Goal: Transaction & Acquisition: Purchase product/service

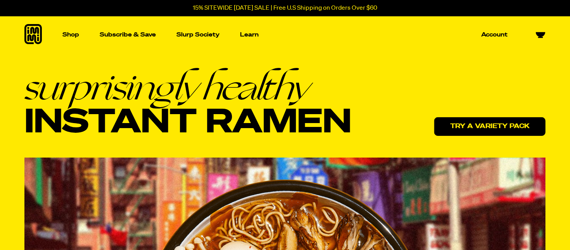
click at [453, 127] on link "Try a variety pack" at bounding box center [489, 126] width 111 height 19
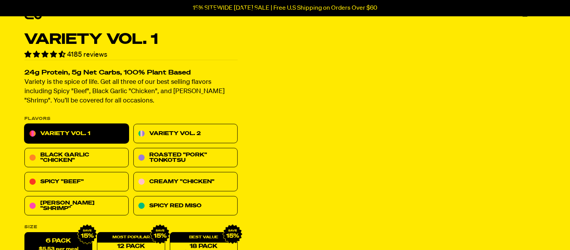
scroll to position [39, 0]
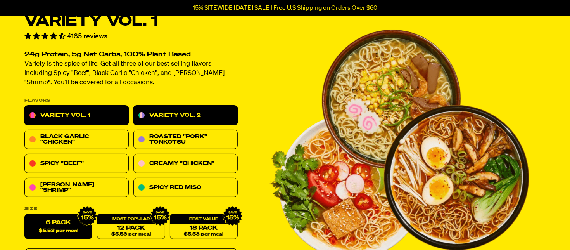
click at [193, 112] on link "Variety Vol. 2" at bounding box center [185, 115] width 104 height 19
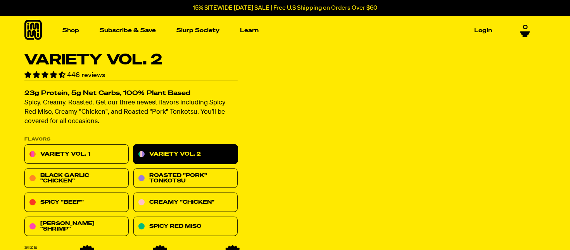
scroll to position [39, 0]
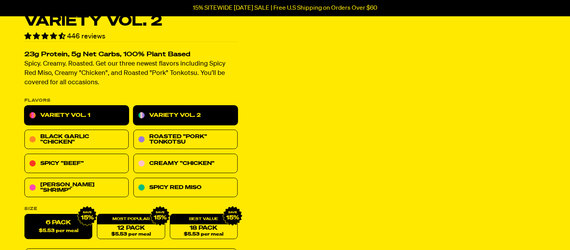
click at [91, 111] on link "Variety Vol. 1" at bounding box center [76, 115] width 104 height 19
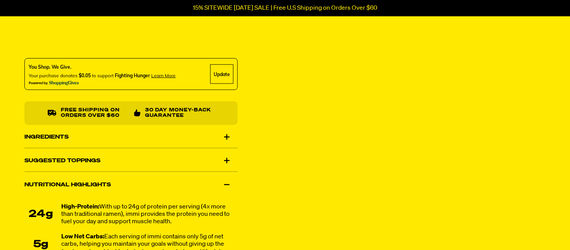
scroll to position [427, 0]
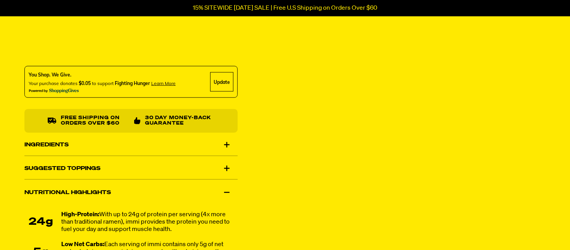
click at [226, 145] on div "Ingredients" at bounding box center [130, 145] width 213 height 22
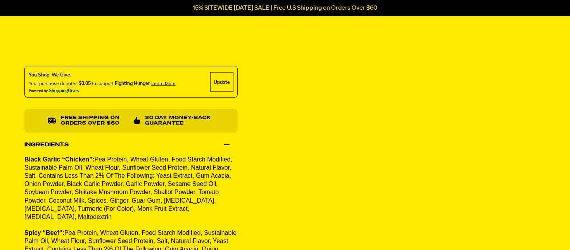
click at [260, 118] on div "Variety Vol. 1 4185 reviews 24g Protein, 5g Net Carbs, 100% Plant Based Variety…" at bounding box center [285, 105] width 559 height 958
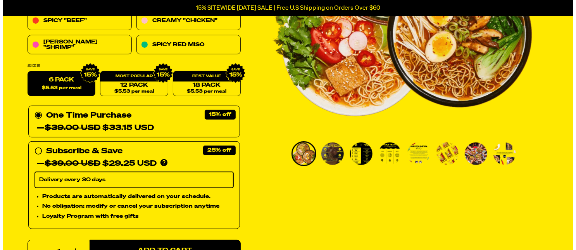
scroll to position [310, 0]
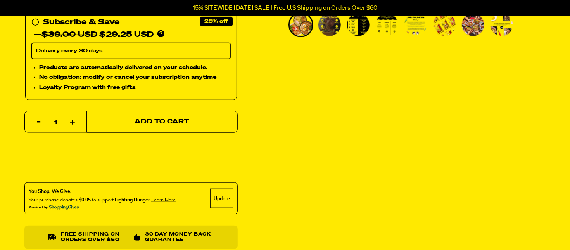
click at [177, 122] on span "Add to Cart" at bounding box center [162, 122] width 55 height 7
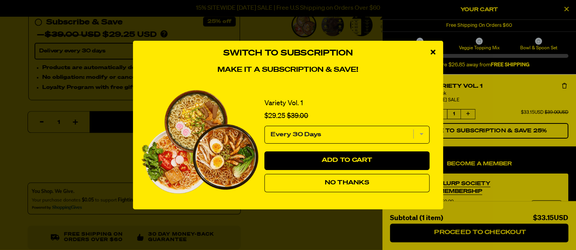
click at [313, 183] on button "No Thanks" at bounding box center [347, 183] width 165 height 19
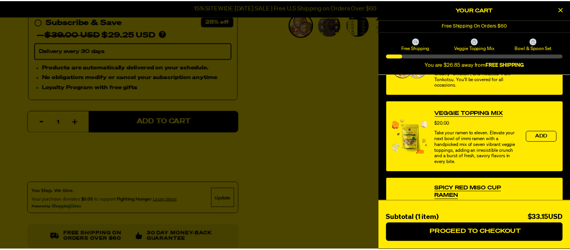
scroll to position [217, 0]
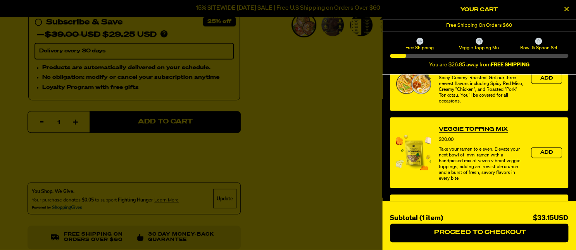
click at [459, 129] on link "Veggie Topping Mix" at bounding box center [473, 129] width 69 height 8
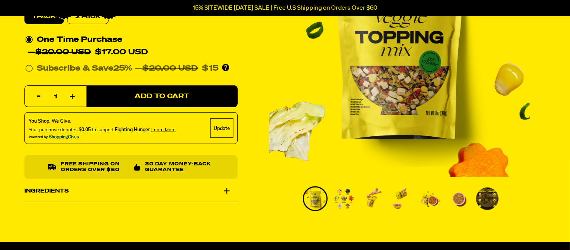
scroll to position [194, 0]
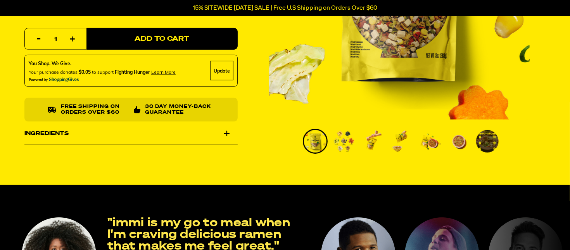
click at [228, 134] on div "Ingredients" at bounding box center [130, 134] width 213 height 22
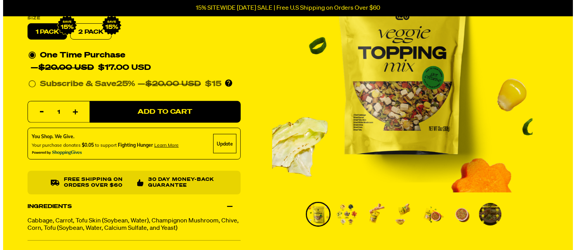
scroll to position [116, 0]
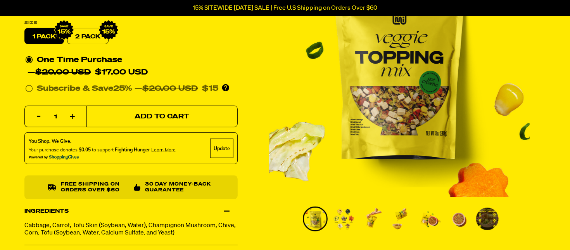
click at [189, 118] on button "Add to Cart" at bounding box center [162, 117] width 151 height 22
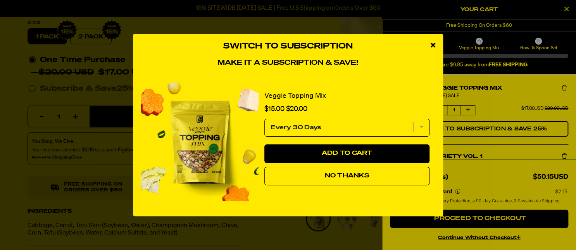
click at [339, 179] on button "No Thanks" at bounding box center [347, 176] width 165 height 19
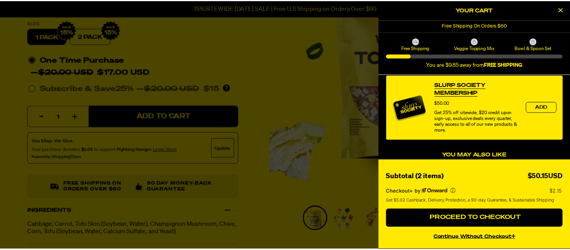
scroll to position [0, 0]
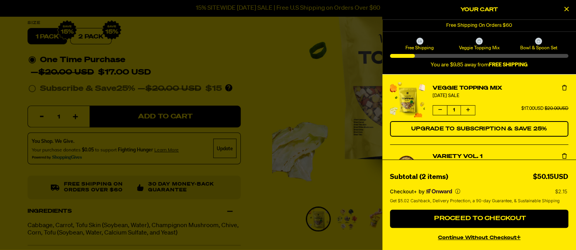
click at [258, 99] on div at bounding box center [288, 125] width 576 height 250
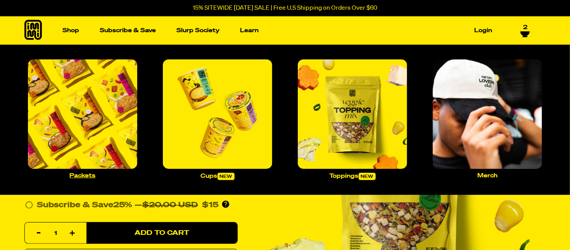
click at [88, 173] on p "Packets" at bounding box center [83, 176] width 26 height 6
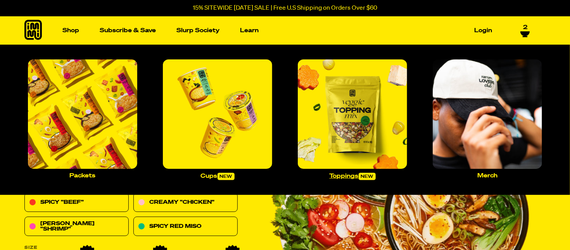
click at [325, 142] on img "Main navigation" at bounding box center [352, 113] width 109 height 109
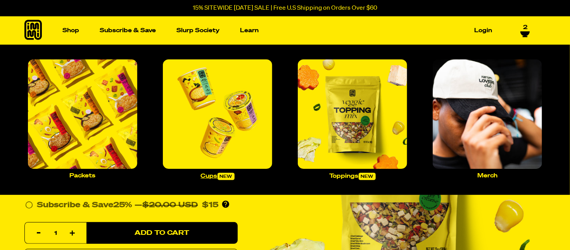
click at [216, 120] on img "Main navigation" at bounding box center [217, 113] width 109 height 109
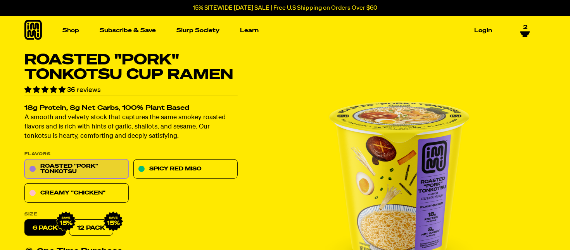
click at [523, 25] on span "2" at bounding box center [525, 27] width 4 height 7
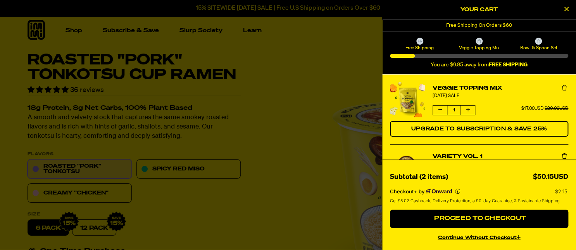
click at [468, 107] on icon "Increase quantity of Veggie Topping Mix" at bounding box center [468, 109] width 3 height 5
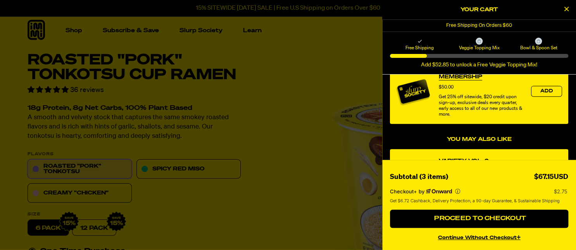
scroll to position [194, 0]
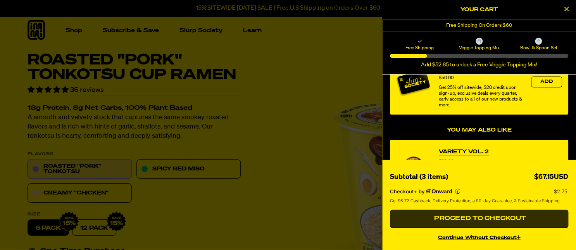
click at [481, 216] on span "Proceed to Checkout" at bounding box center [480, 218] width 94 height 6
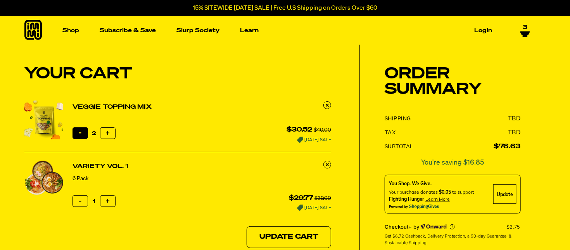
click at [80, 128] on button "Reduce item quantity by one" at bounding box center [81, 133] width 16 height 12
type input "1"
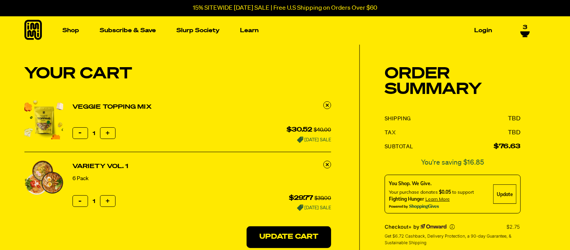
click at [294, 235] on button "Update Cart" at bounding box center [289, 237] width 85 height 22
